Goal: Information Seeking & Learning: Understand process/instructions

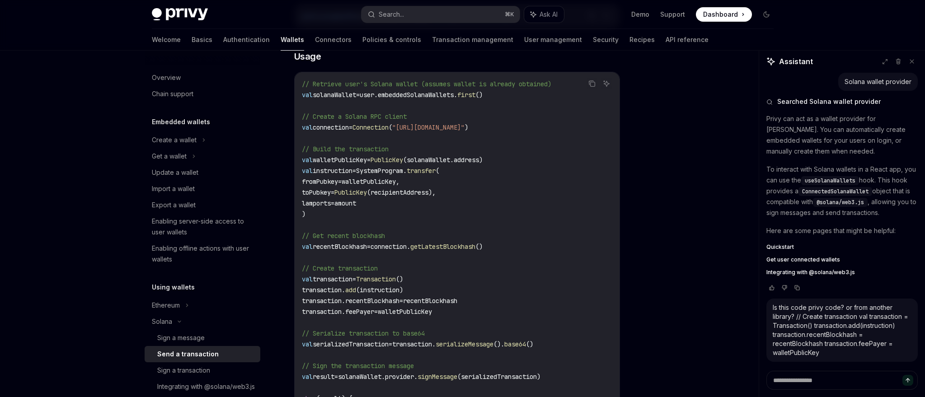
scroll to position [150, 0]
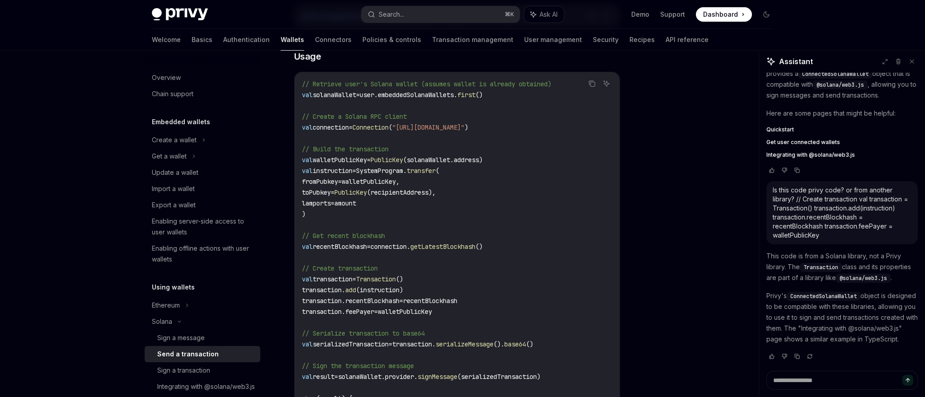
click at [373, 112] on span "// Create a Solana RPC client" at bounding box center [354, 116] width 105 height 8
drag, startPoint x: 302, startPoint y: 94, endPoint x: 522, endPoint y: 94, distance: 220.0
click at [522, 94] on code "// Retrieve user's Solana wallet (assumes wallet is already obtained) val solan…" at bounding box center [457, 312] width 310 height 466
copy span "val solanaWallet = user.embeddedSolanaWallets. first ()"
click at [522, 94] on code "// Retrieve user's Solana wallet (assumes wallet is already obtained) val solan…" at bounding box center [457, 312] width 310 height 466
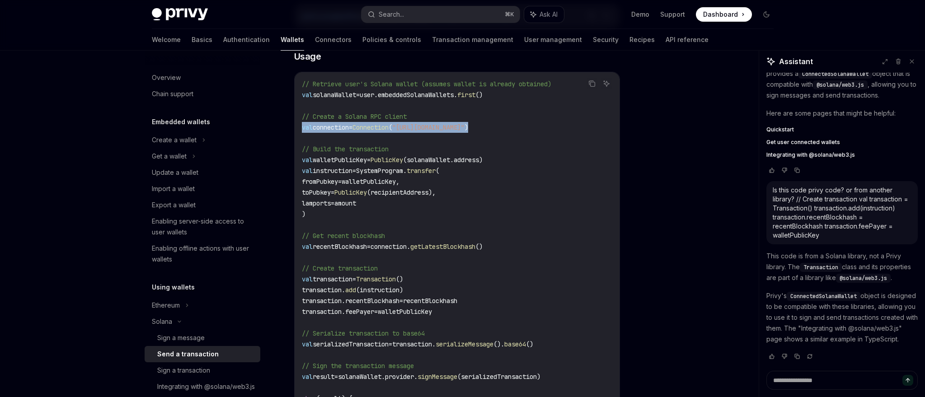
drag, startPoint x: 300, startPoint y: 128, endPoint x: 638, endPoint y: 128, distance: 337.5
click at [638, 128] on div "On this page Usage Parameters Returns Solana Send a transaction OpenAI Open in …" at bounding box center [463, 349] width 636 height 1012
copy span "val connection = Connection ( "[URL][DOMAIN_NAME]" )"
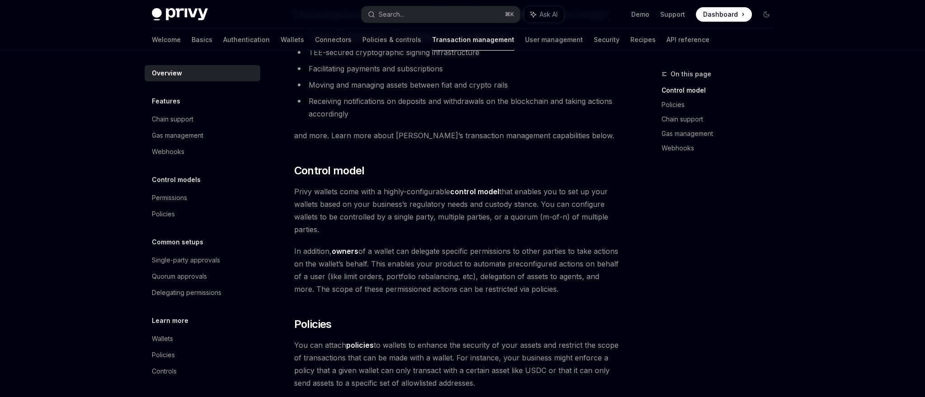
scroll to position [0, 0]
